Goal: Find specific page/section: Find specific page/section

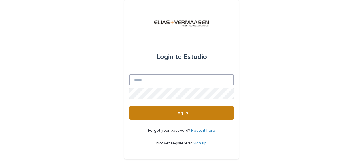
type input "**********"
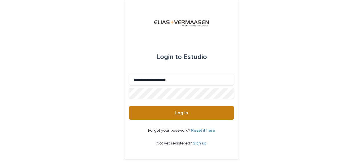
click at [165, 113] on button "Log in" at bounding box center [181, 113] width 105 height 14
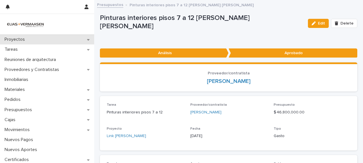
click at [14, 41] on p "Proyectos" at bounding box center [15, 39] width 27 height 5
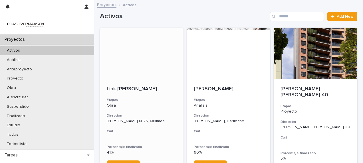
scroll to position [29, 0]
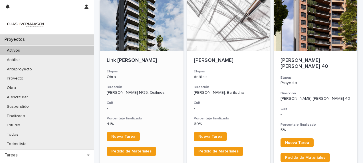
click at [165, 86] on h3 "Dirección" at bounding box center [142, 87] width 70 height 5
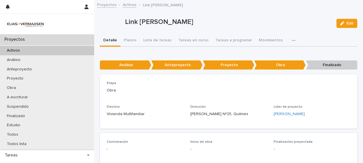
click at [292, 41] on icon "button" at bounding box center [293, 41] width 3 height 4
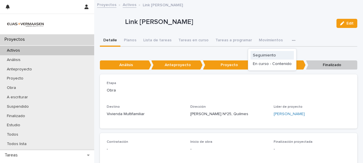
click at [259, 56] on span "Seguimiento" at bounding box center [264, 55] width 23 height 4
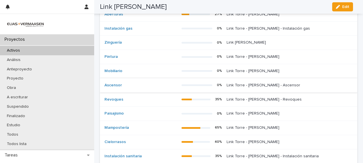
scroll to position [228, 0]
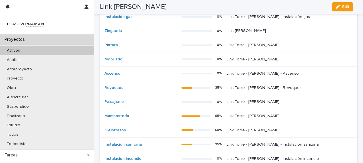
click at [233, 130] on p "Link Torre - Vicente López - Cielorrasos" at bounding box center [253, 130] width 54 height 6
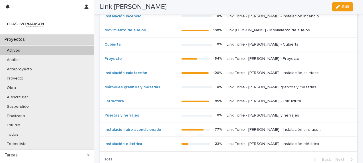
scroll to position [399, 0]
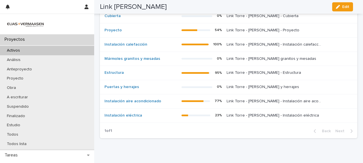
click at [240, 74] on div "Link Torre - Vicente López - Estructura Link Torre - Vicente López - Estructura" at bounding box center [287, 72] width 122 height 9
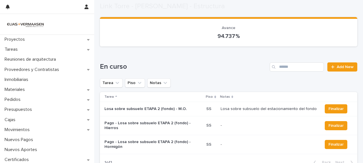
scroll to position [57, 0]
